Goal: Task Accomplishment & Management: Manage account settings

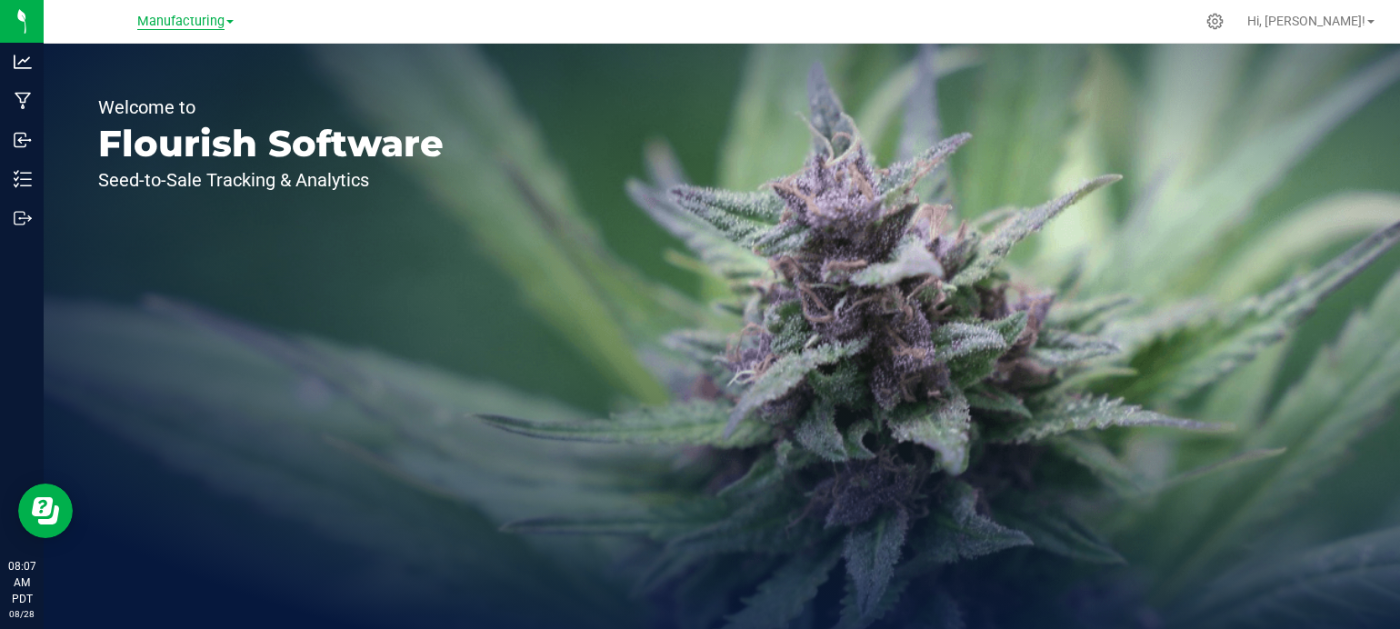
click at [206, 16] on span "Manufacturing" at bounding box center [180, 22] width 87 height 16
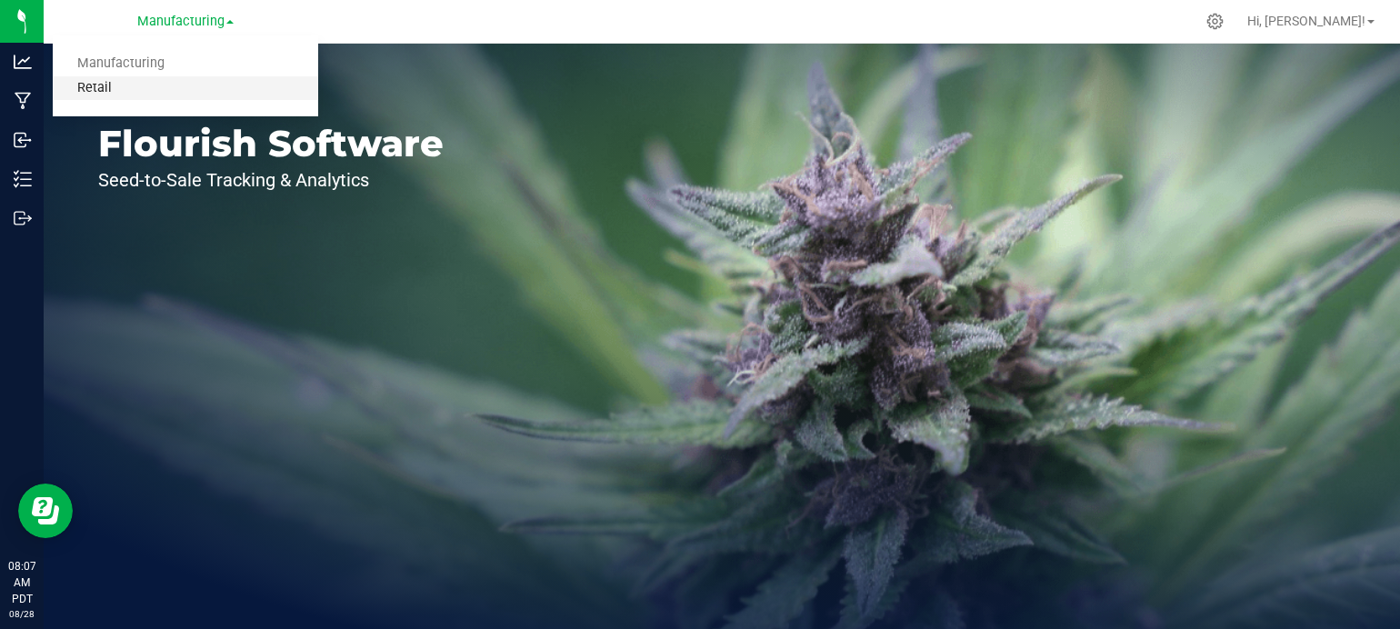
click at [98, 91] on link "Retail" at bounding box center [186, 88] width 266 height 25
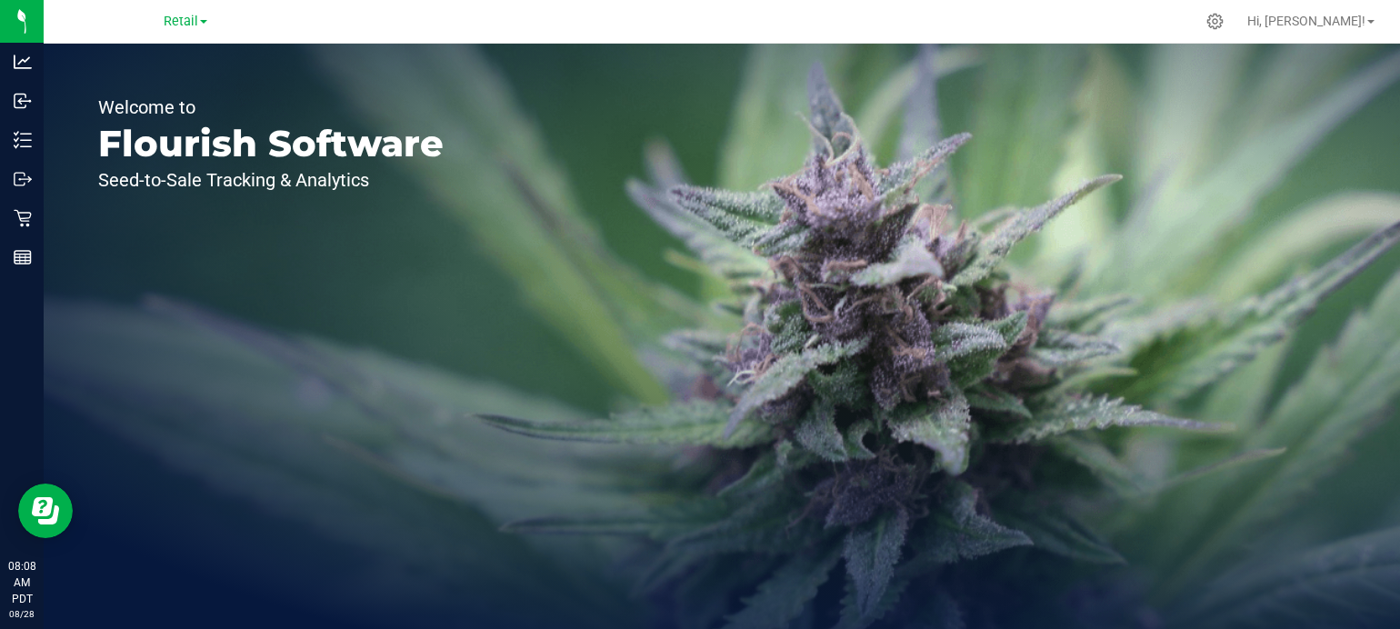
click at [346, 213] on div "Welcome to Flourish Software Seed-to-Sale Tracking & Analytics" at bounding box center [271, 337] width 455 height 586
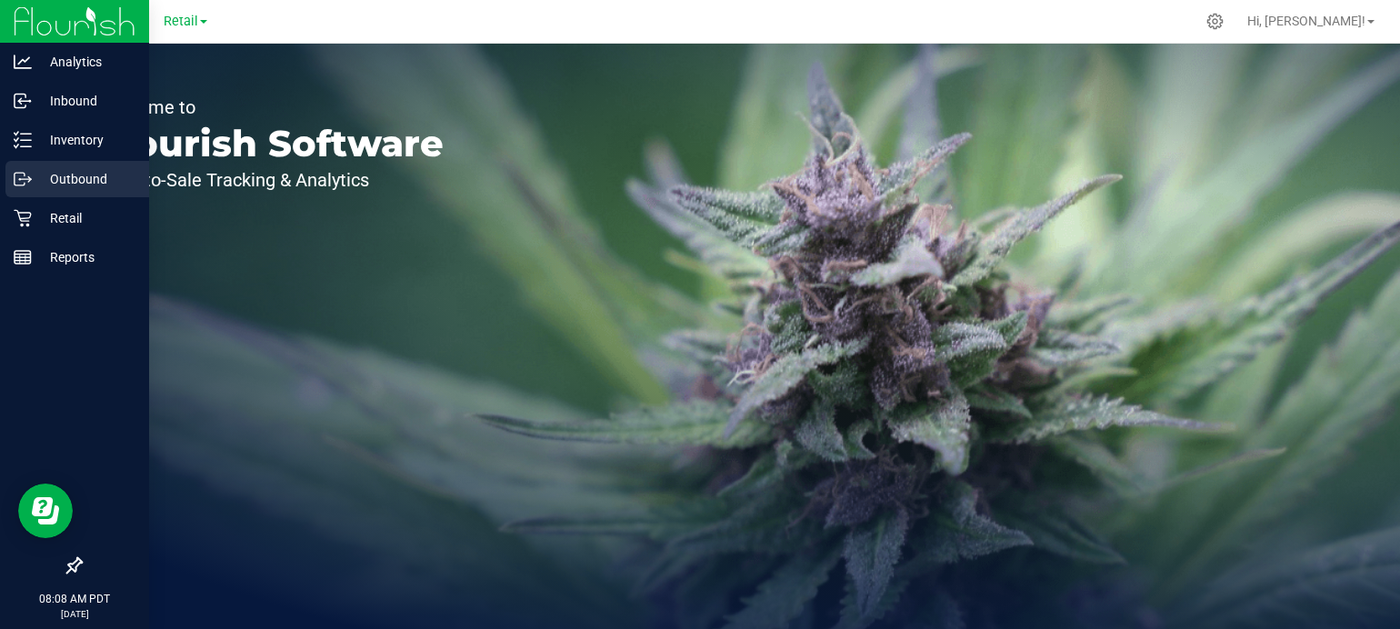
click at [29, 180] on icon at bounding box center [29, 180] width 3 height 3
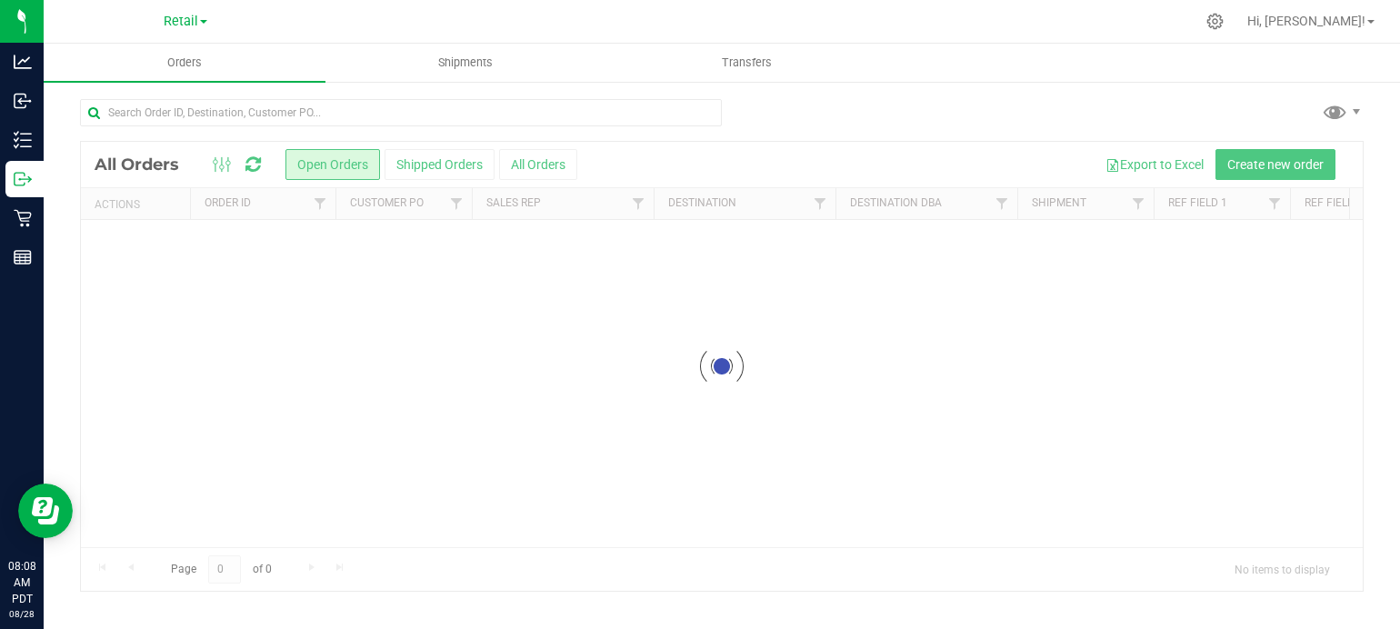
click at [445, 378] on div at bounding box center [722, 366] width 1282 height 449
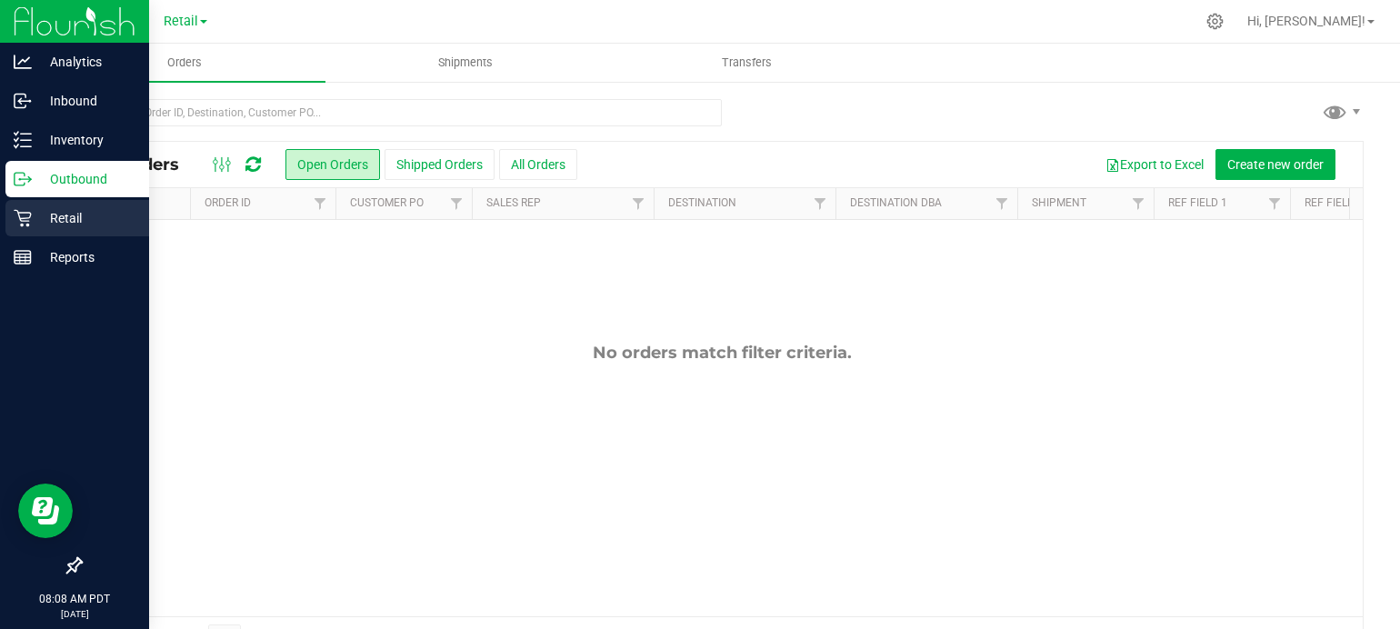
click at [24, 216] on icon at bounding box center [23, 218] width 18 height 18
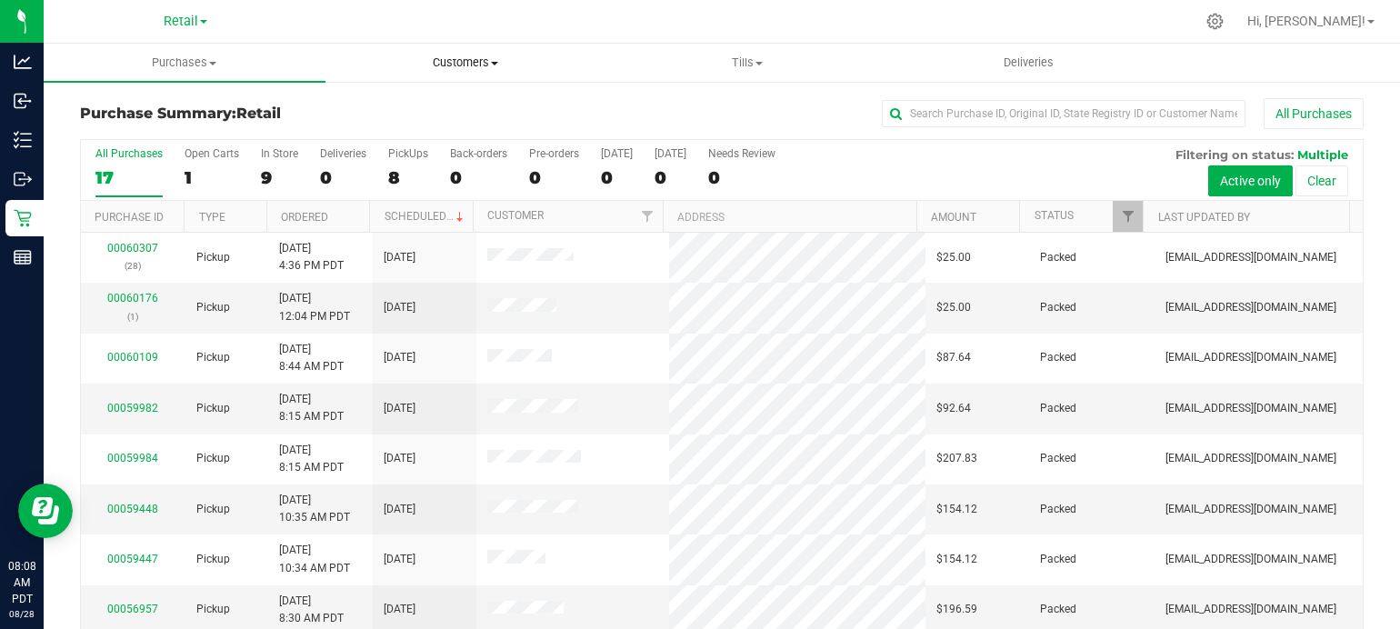
click at [474, 57] on span "Customers" at bounding box center [466, 63] width 280 height 16
click at [387, 110] on span "All customers" at bounding box center [391, 109] width 131 height 15
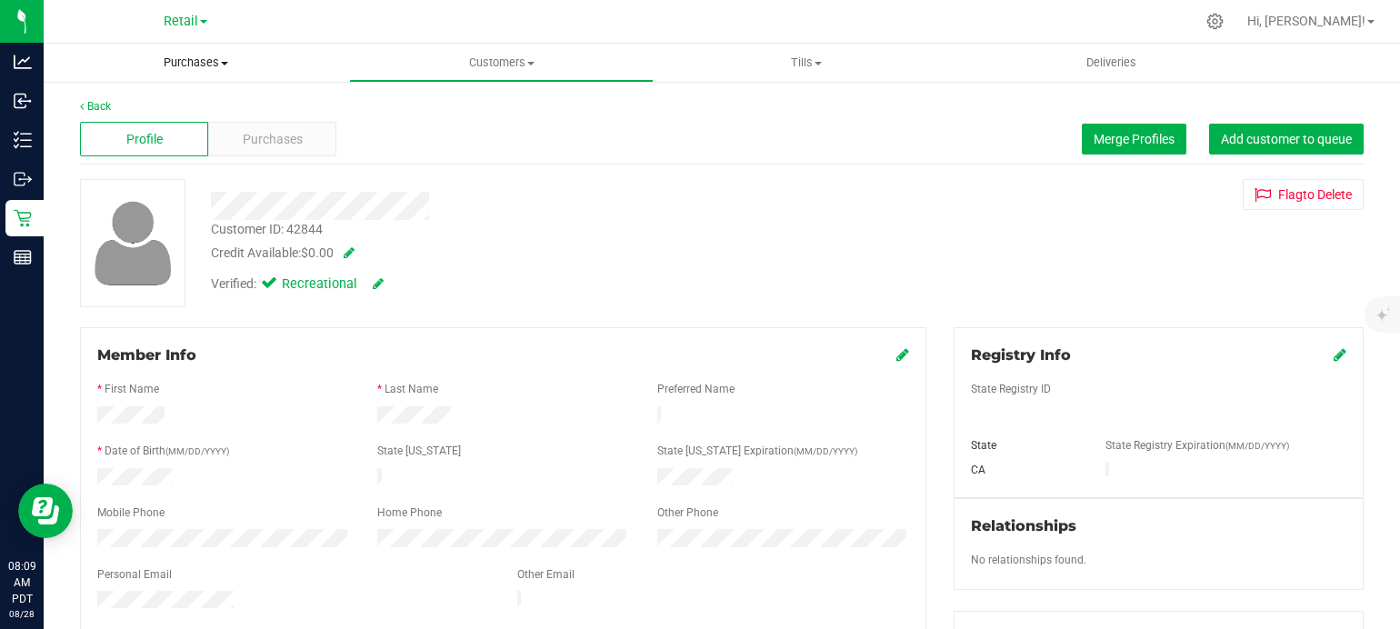
click at [106, 76] on uib-tab-heading "Purchases Summary of purchases Fulfillment All purchases" at bounding box center [197, 63] width 306 height 38
click at [104, 81] on uib-tab-heading "Purchases Summary of purchases Fulfillment All purchases" at bounding box center [197, 63] width 306 height 38
click at [82, 105] on icon at bounding box center [82, 106] width 4 height 11
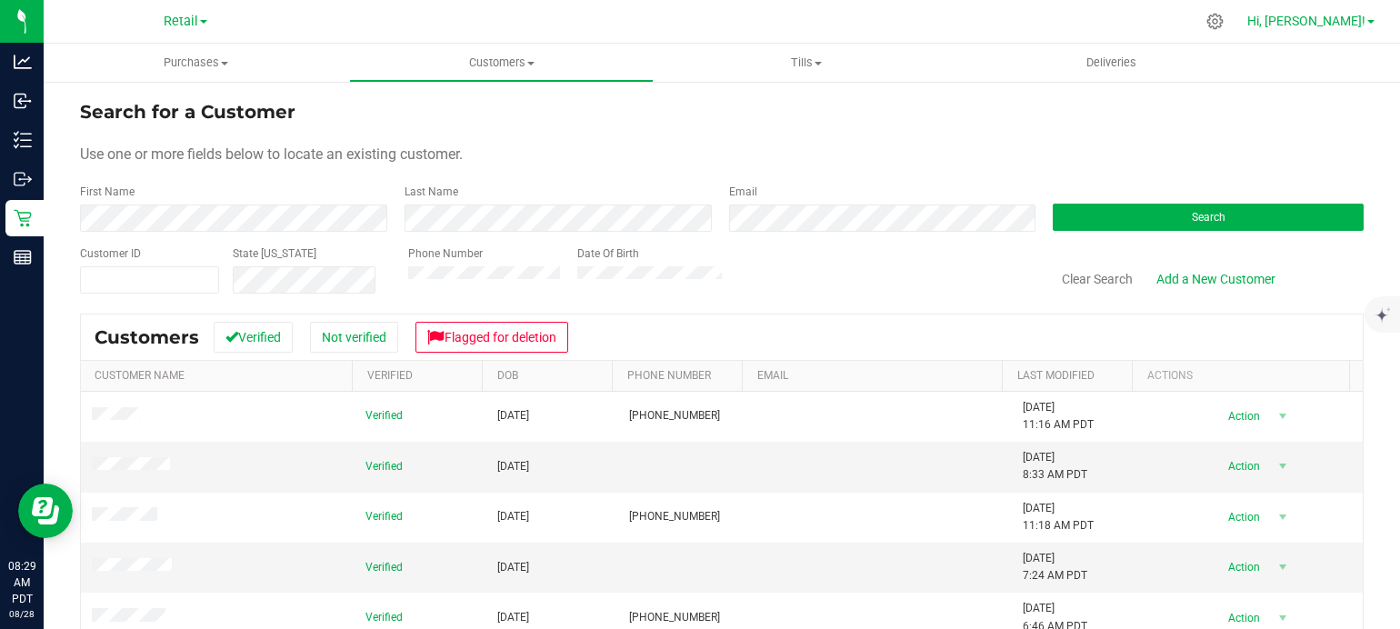
click at [1371, 22] on span at bounding box center [1371, 22] width 7 height 4
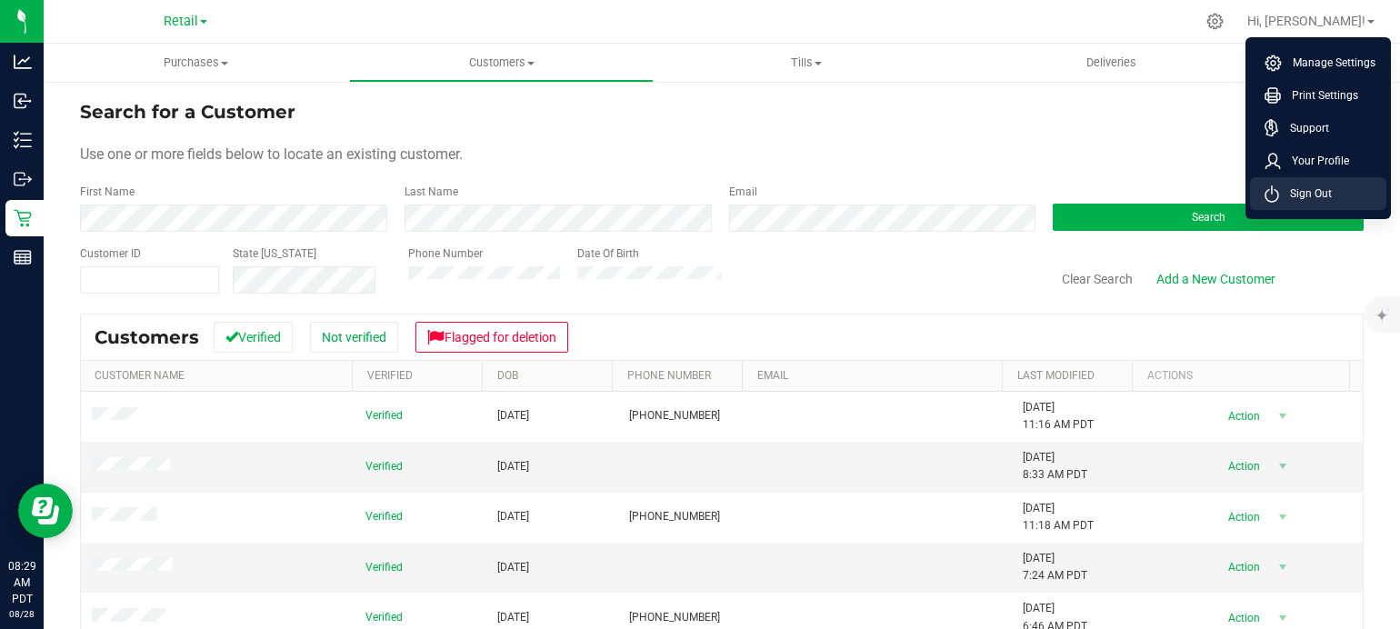
click at [1326, 194] on span "Sign Out" at bounding box center [1305, 194] width 53 height 18
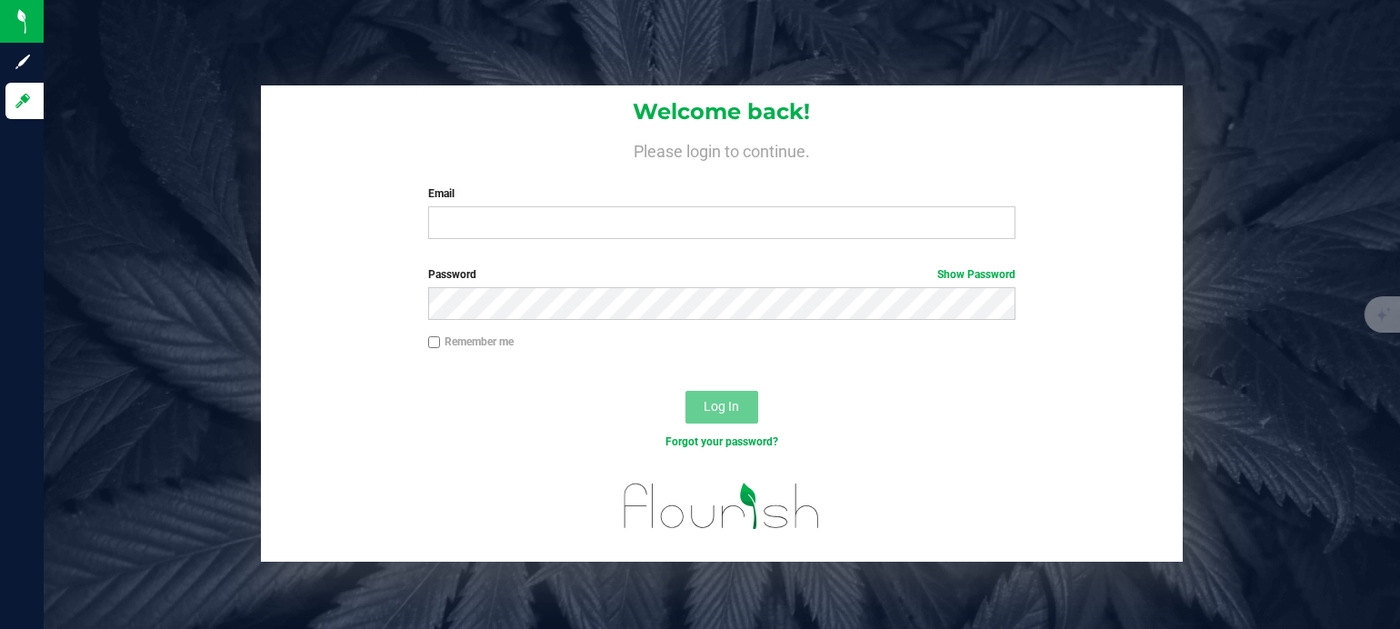
click at [695, 200] on label "Email" at bounding box center [721, 194] width 587 height 16
click at [695, 206] on input "Email" at bounding box center [721, 222] width 587 height 33
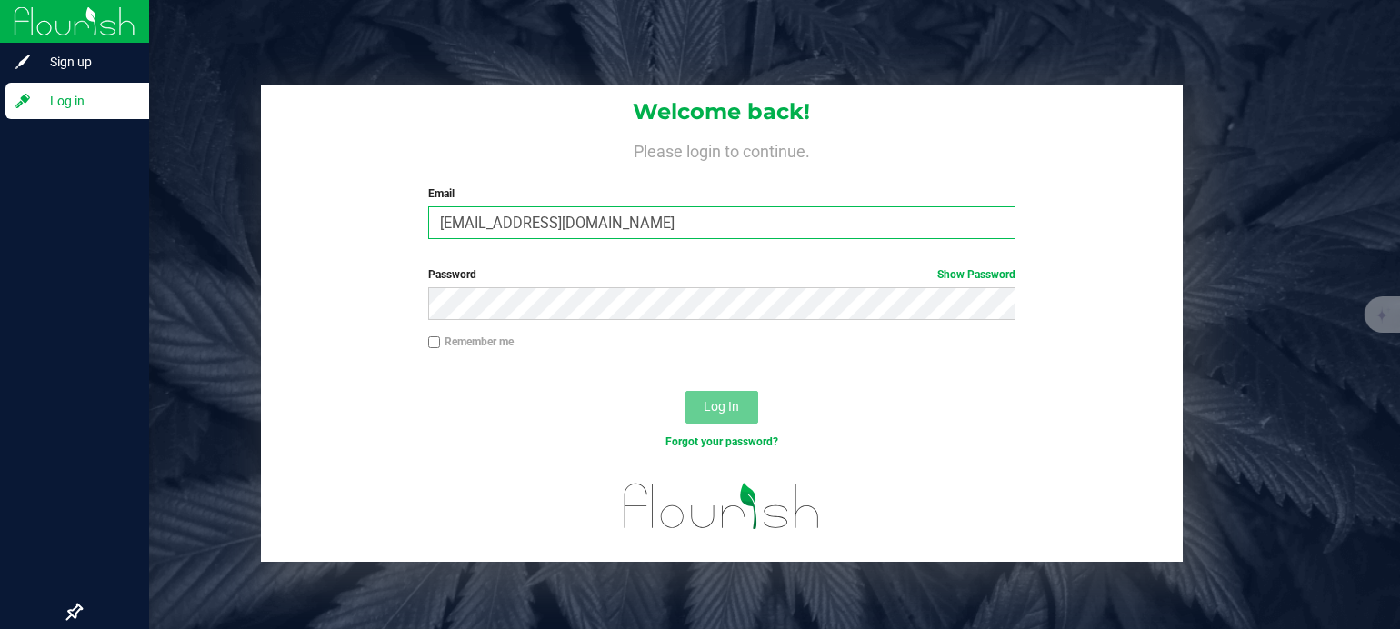
type input "[EMAIL_ADDRESS][DOMAIN_NAME]"
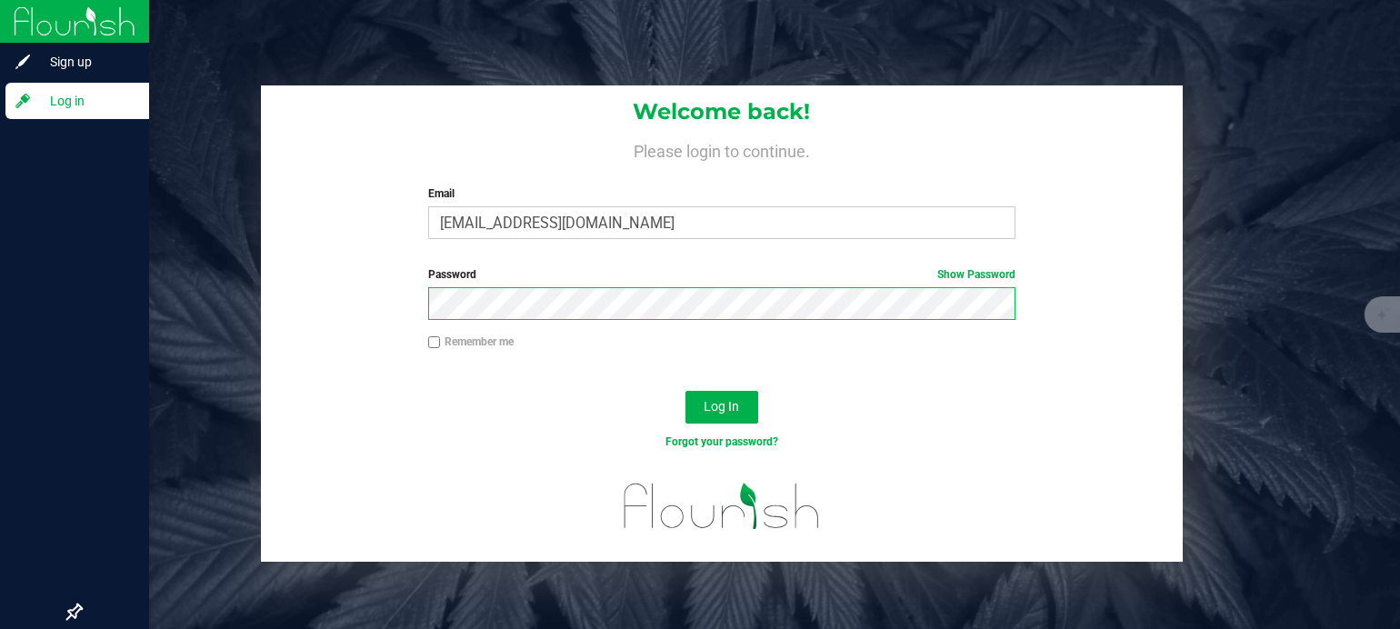
click at [686, 391] on button "Log In" at bounding box center [722, 407] width 73 height 33
